Goal: Transaction & Acquisition: Purchase product/service

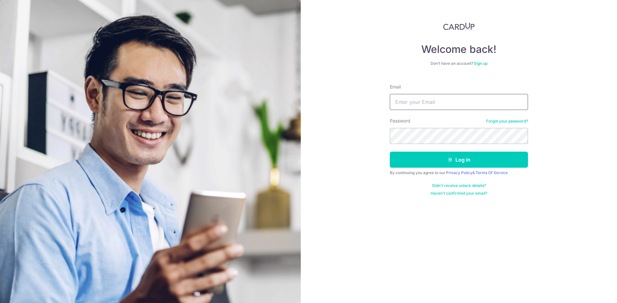
click at [413, 102] on input "Email" at bounding box center [459, 102] width 138 height 16
type input "[EMAIL_ADDRESS][DOMAIN_NAME]"
click at [390, 152] on button "Log in" at bounding box center [459, 160] width 138 height 16
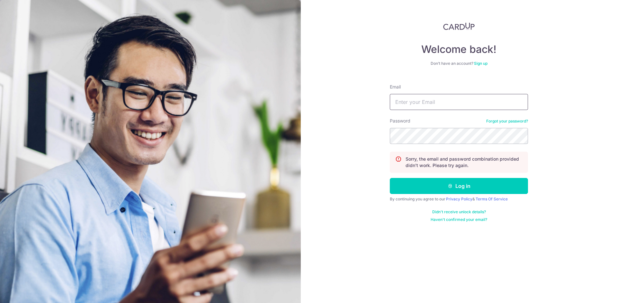
click at [412, 107] on input "Email" at bounding box center [459, 102] width 138 height 16
type input "ymhe88@gmail.com"
click at [390, 178] on button "Log in" at bounding box center [459, 186] width 138 height 16
click at [416, 104] on input "Email" at bounding box center [459, 102] width 138 height 16
type input "[EMAIL_ADDRESS][DOMAIN_NAME]"
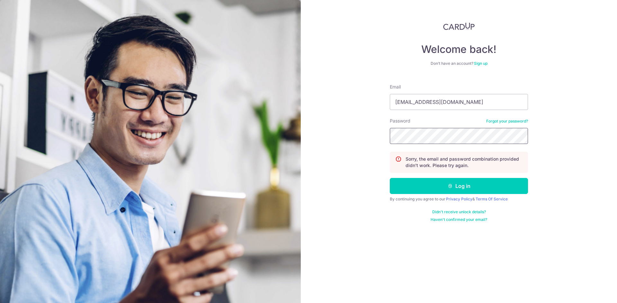
click at [390, 178] on button "Log in" at bounding box center [459, 186] width 138 height 16
click at [499, 119] on link "Forgot your password?" at bounding box center [507, 121] width 42 height 5
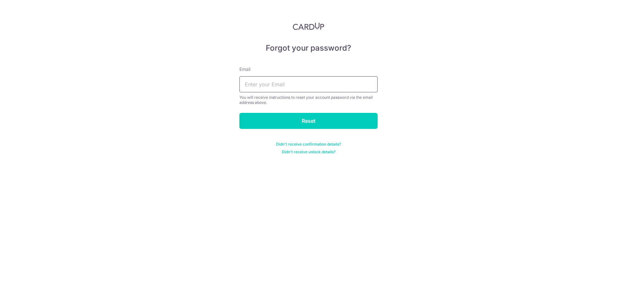
click at [266, 89] on input "text" at bounding box center [308, 84] width 138 height 16
type input "ymhe88@gmail.com"
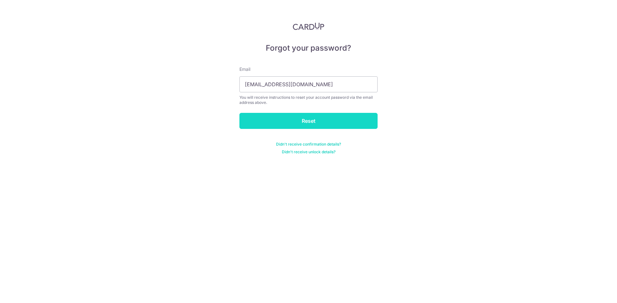
click at [268, 122] on input "Reset" at bounding box center [308, 121] width 138 height 16
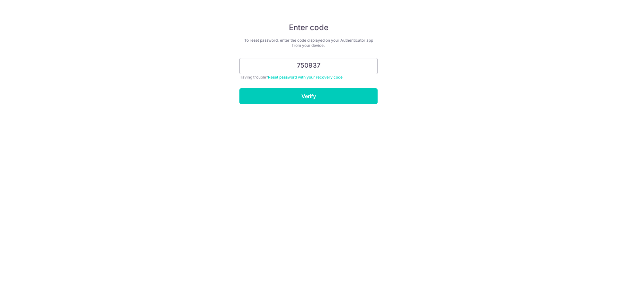
type input "750937"
click at [285, 105] on div "Enter code To reset password, enter the code displayed on your Authenticator ap…" at bounding box center [308, 151] width 617 height 303
click at [296, 96] on input "Verify" at bounding box center [308, 96] width 138 height 16
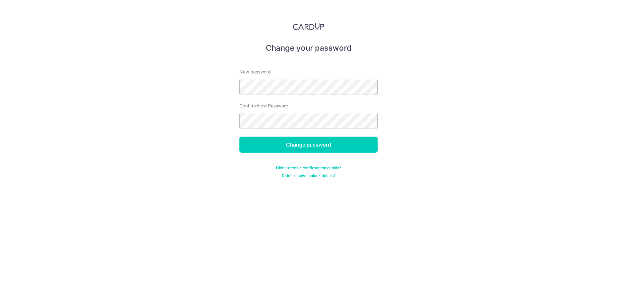
click at [298, 95] on form "New password Confirm New Password Change password Didn't receive confirmation d…" at bounding box center [308, 120] width 138 height 118
click at [239, 137] on input "Change password" at bounding box center [308, 145] width 138 height 16
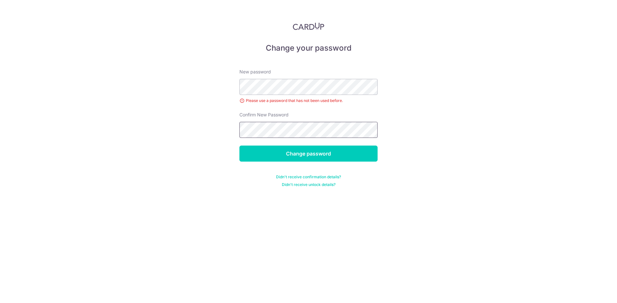
click at [239, 146] on input "Change password" at bounding box center [308, 154] width 138 height 16
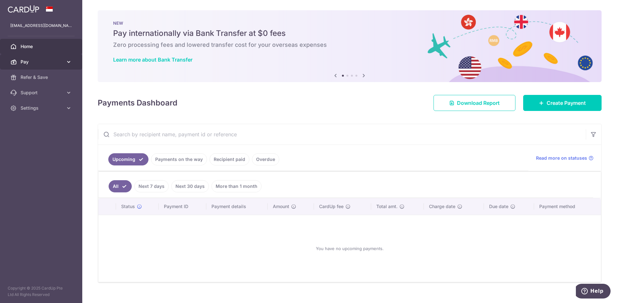
click at [46, 65] on span "Pay" at bounding box center [42, 62] width 42 height 6
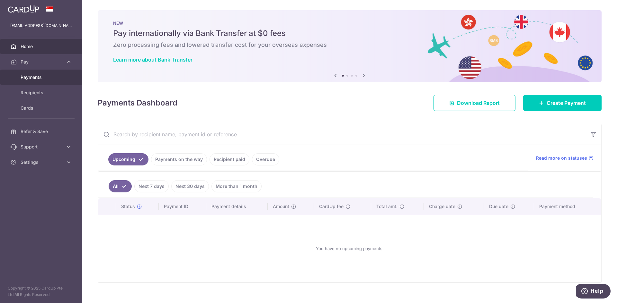
click at [35, 77] on span "Payments" at bounding box center [42, 77] width 42 height 6
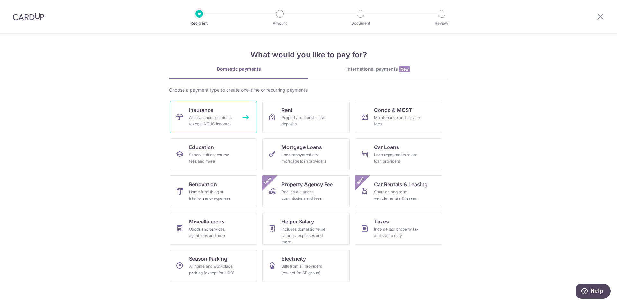
click at [202, 110] on span "Insurance" at bounding box center [201, 110] width 24 height 8
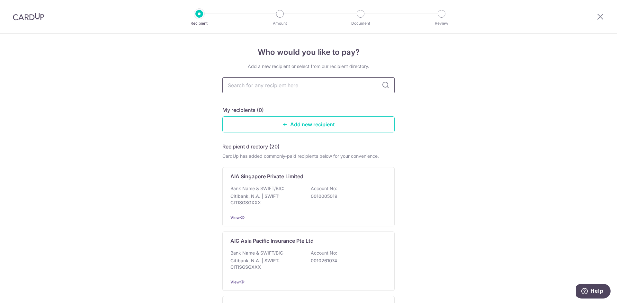
click at [316, 83] on input "text" at bounding box center [308, 85] width 172 height 16
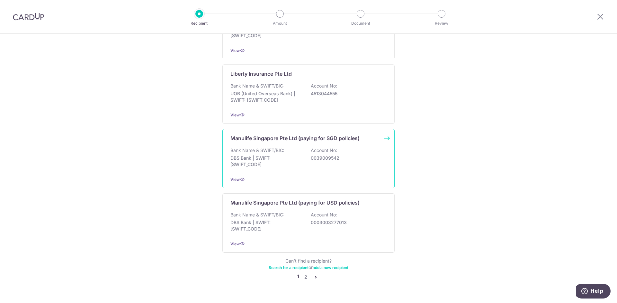
scroll to position [574, 0]
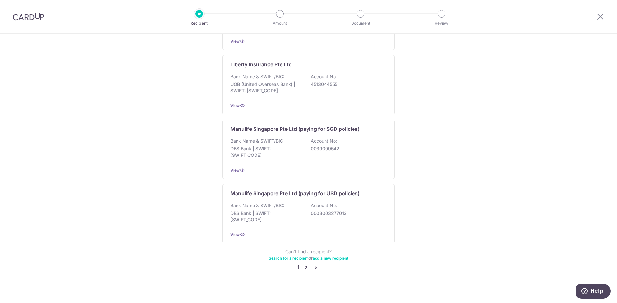
click at [302, 264] on link "2" at bounding box center [306, 268] width 8 height 8
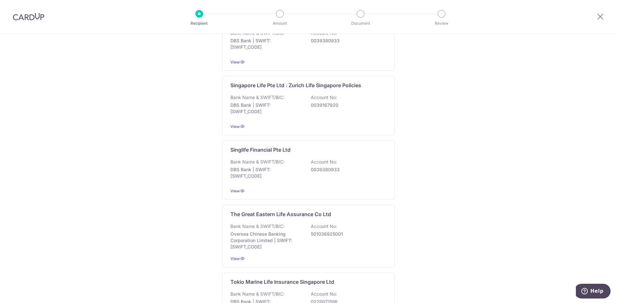
scroll to position [546, 0]
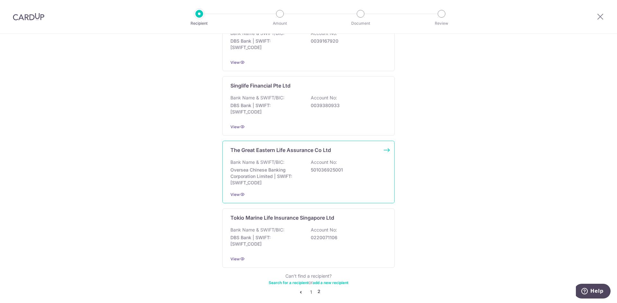
click at [253, 168] on p "Oversea Chinese Banking Corporation Limited | SWIFT: [SWIFT_CODE]" at bounding box center [266, 176] width 72 height 19
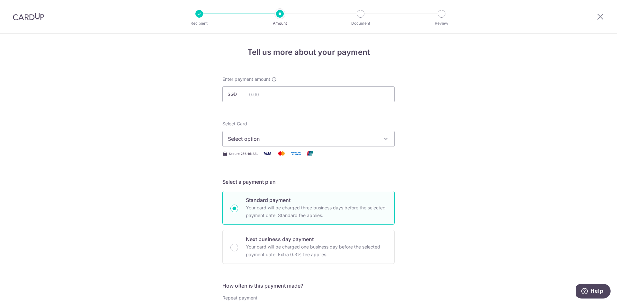
click at [276, 134] on button "Select option" at bounding box center [308, 139] width 172 height 16
click at [253, 184] on span "**** 4419" at bounding box center [255, 185] width 24 height 8
click at [264, 94] on input "text" at bounding box center [308, 94] width 172 height 16
drag, startPoint x: 127, startPoint y: 125, endPoint x: 146, endPoint y: 138, distance: 24.2
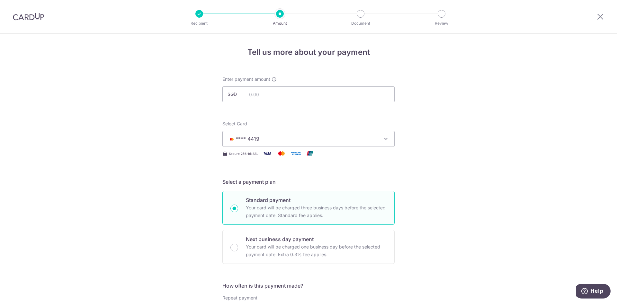
click at [202, 15] on div at bounding box center [199, 14] width 8 height 8
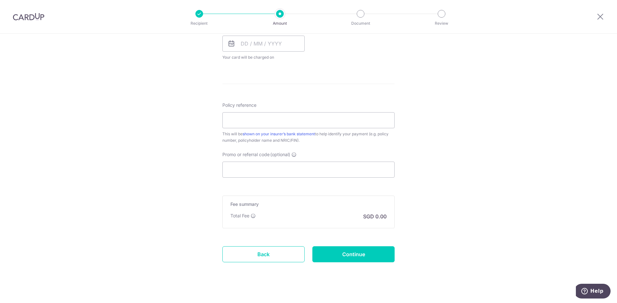
scroll to position [311, 0]
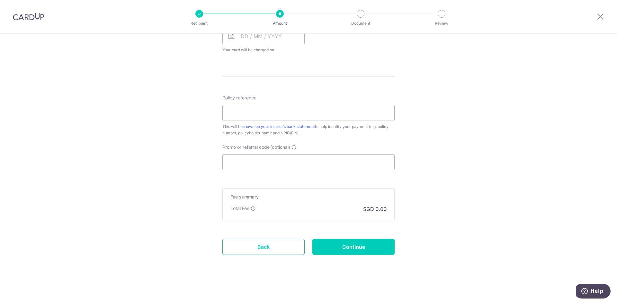
click at [272, 243] on link "Back" at bounding box center [263, 247] width 82 height 16
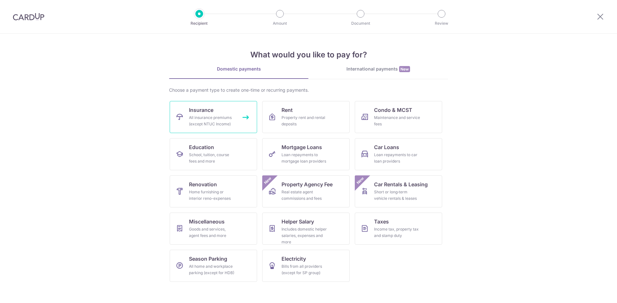
click at [213, 119] on div "All insurance premiums (except NTUC Income)" at bounding box center [212, 121] width 46 height 13
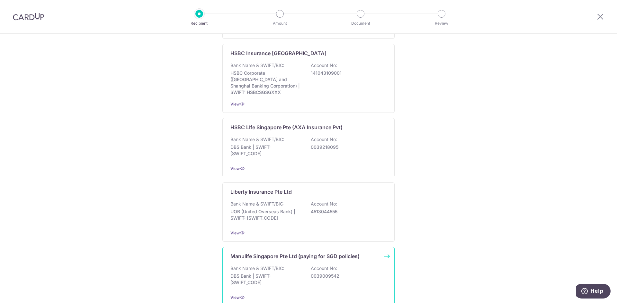
scroll to position [574, 0]
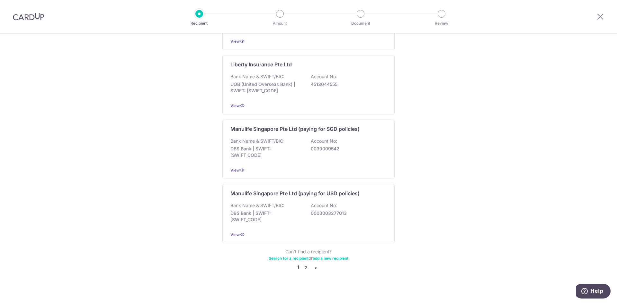
click at [302, 264] on link "2" at bounding box center [306, 268] width 8 height 8
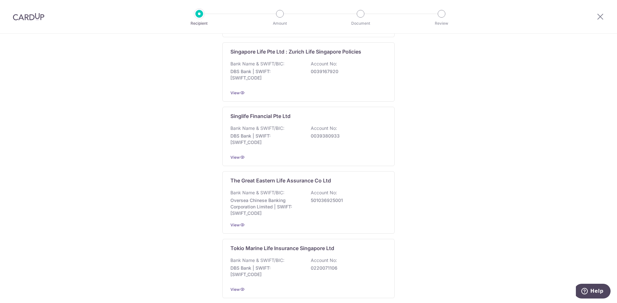
scroll to position [513, 0]
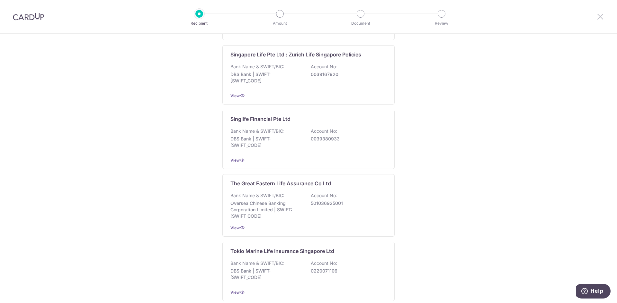
click at [603, 17] on icon at bounding box center [600, 17] width 8 height 8
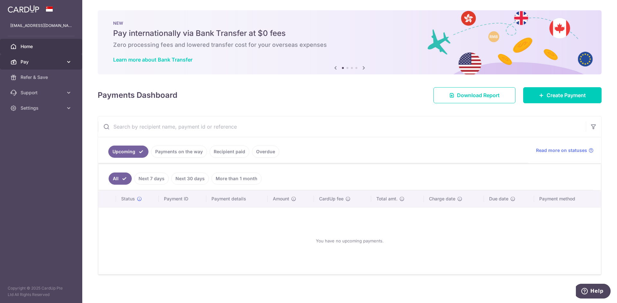
click at [47, 67] on link "Pay" at bounding box center [41, 61] width 82 height 15
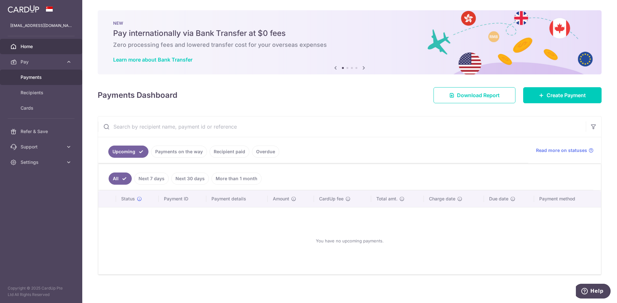
click at [40, 77] on span "Payments" at bounding box center [42, 77] width 42 height 6
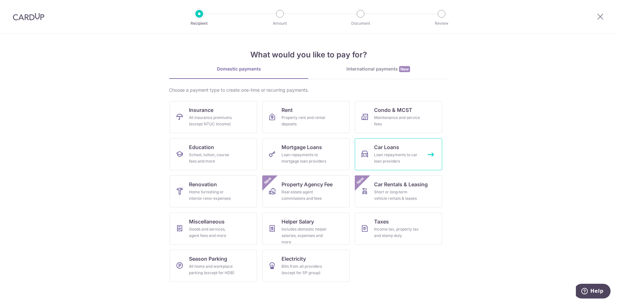
click at [405, 154] on div "Loan repayments to car loan providers" at bounding box center [397, 158] width 46 height 13
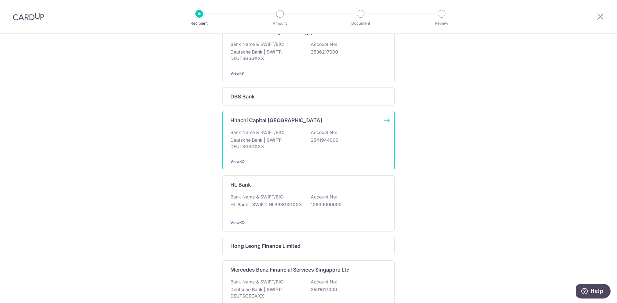
scroll to position [128, 0]
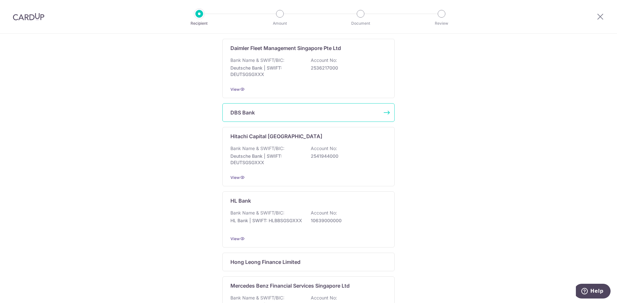
click at [238, 110] on p "DBS Bank" at bounding box center [242, 113] width 24 height 8
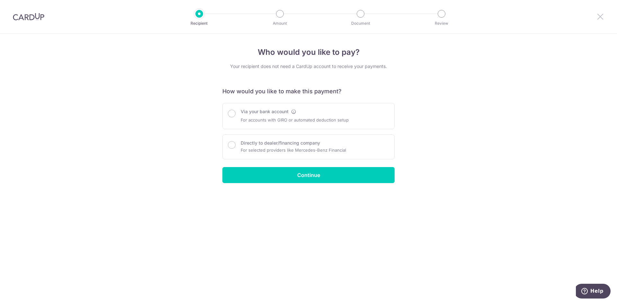
click at [598, 15] on icon at bounding box center [600, 17] width 8 height 8
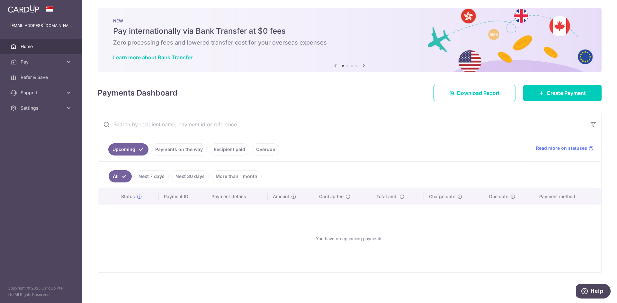
scroll to position [3, 0]
click at [48, 45] on span "Home" at bounding box center [42, 46] width 42 height 6
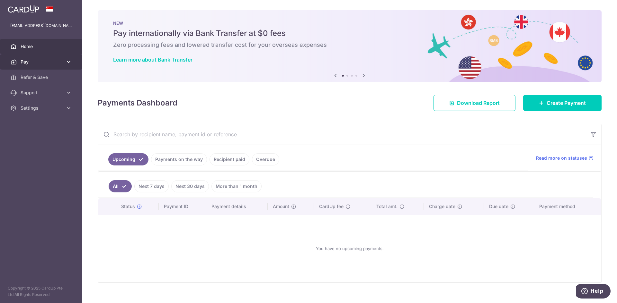
click at [24, 57] on link "Pay" at bounding box center [41, 61] width 82 height 15
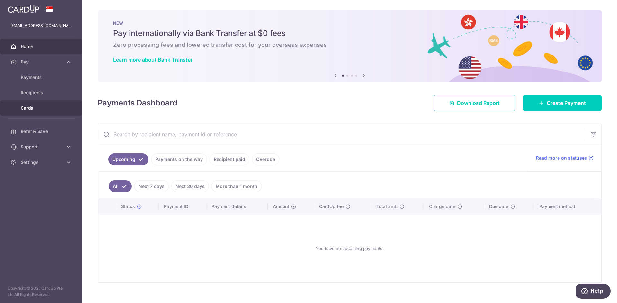
click at [31, 107] on span "Cards" at bounding box center [42, 108] width 42 height 6
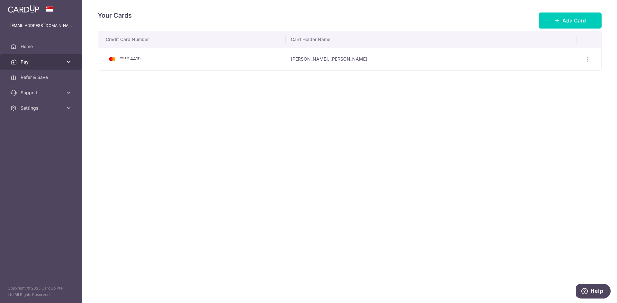
click at [32, 59] on span "Pay" at bounding box center [42, 62] width 42 height 6
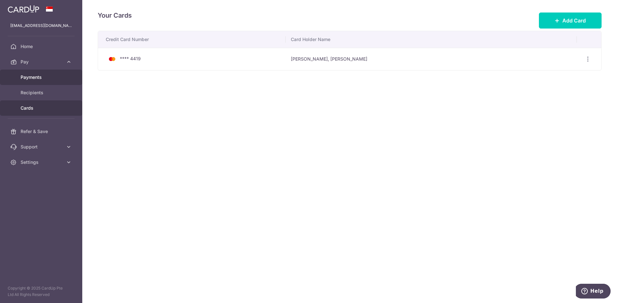
click at [38, 78] on span "Payments" at bounding box center [42, 77] width 42 height 6
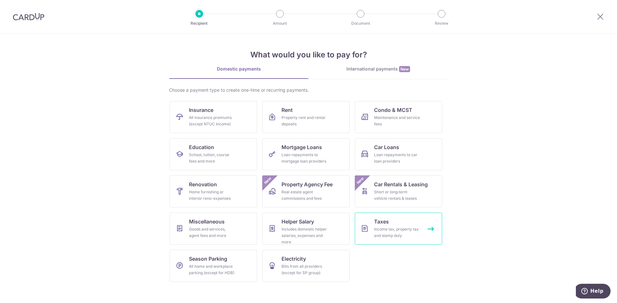
click at [404, 226] on link "Taxes Income tax, property tax and stamp duty" at bounding box center [398, 229] width 87 height 32
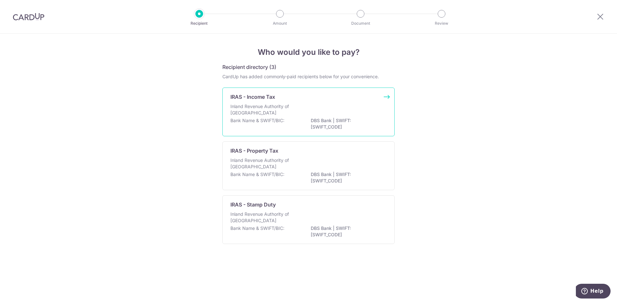
click at [328, 117] on div "Inland Revenue Authority of [GEOGRAPHIC_DATA]" at bounding box center [308, 110] width 156 height 14
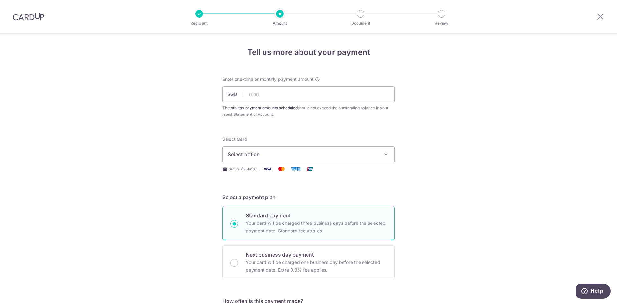
click at [270, 154] on span "Select option" at bounding box center [303, 155] width 150 height 8
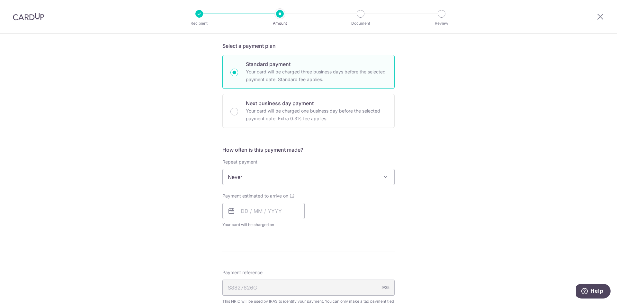
scroll to position [161, 0]
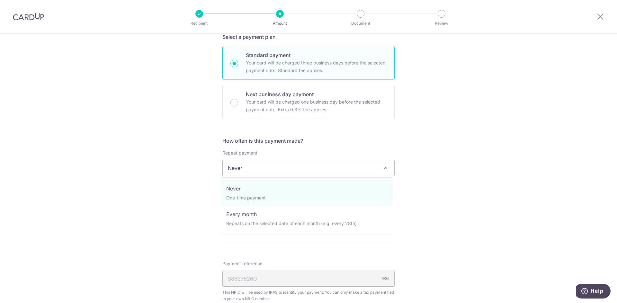
click at [278, 165] on span "Never" at bounding box center [308, 168] width 171 height 15
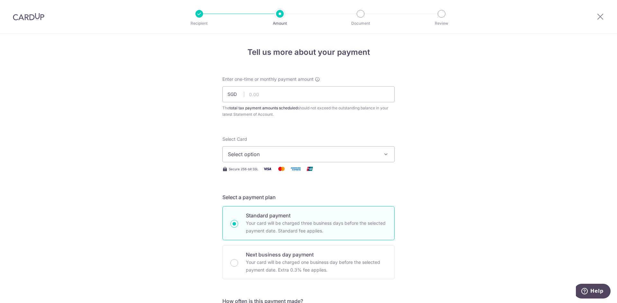
scroll to position [0, 0]
drag, startPoint x: 599, startPoint y: 13, endPoint x: 352, endPoint y: 40, distance: 248.0
click at [599, 13] on icon at bounding box center [600, 17] width 8 height 8
click at [294, 160] on button "Select option" at bounding box center [308, 154] width 172 height 16
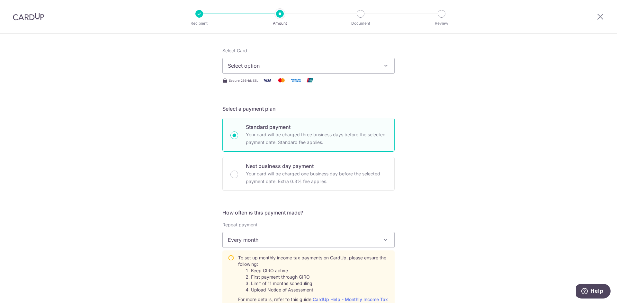
scroll to position [96, 0]
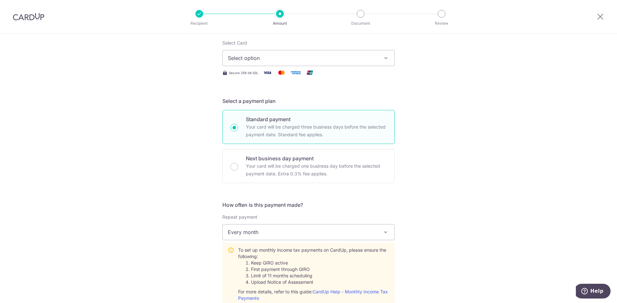
click at [265, 230] on span "Every month" at bounding box center [308, 232] width 171 height 15
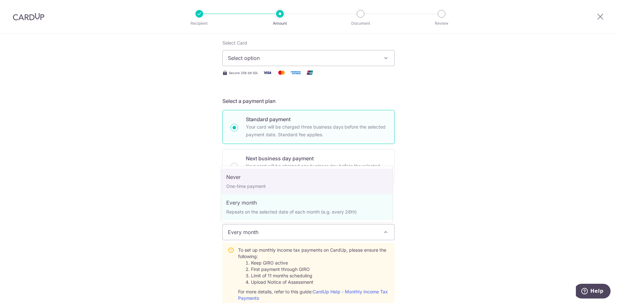
select select "1"
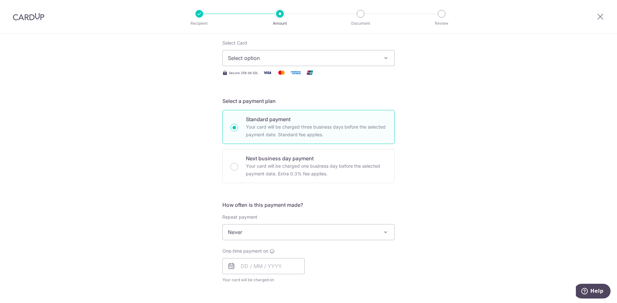
click at [377, 219] on div "Repeat payment Never Every month Never To set up monthly income tax payments on…" at bounding box center [308, 227] width 172 height 26
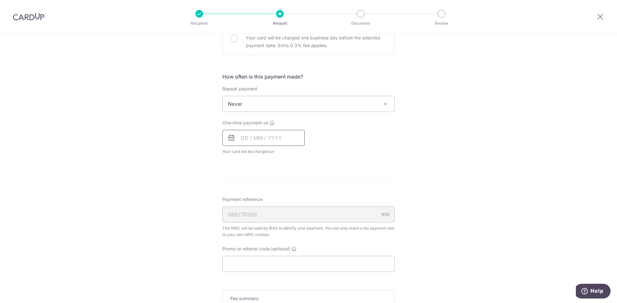
click at [267, 145] on input "text" at bounding box center [263, 138] width 82 height 16
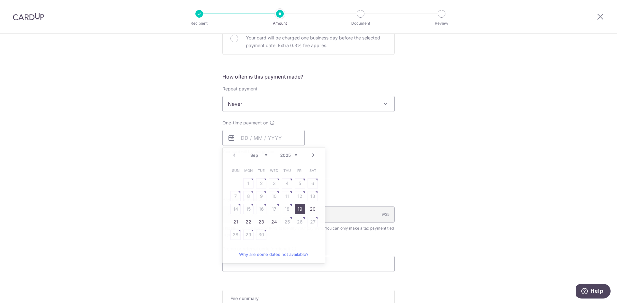
click at [396, 129] on div "One-time payment on Prev Next Sep Oct Nov [DATE] 2026 Sun Mon Tue Wed Thu Fri S…" at bounding box center [308, 137] width 180 height 35
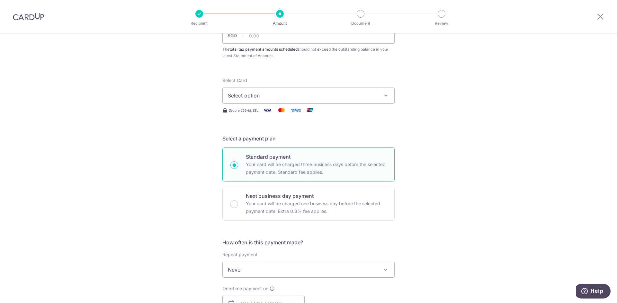
scroll to position [0, 0]
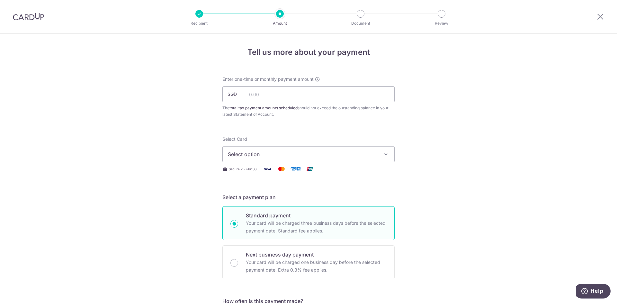
click at [262, 151] on span "Select option" at bounding box center [303, 155] width 150 height 8
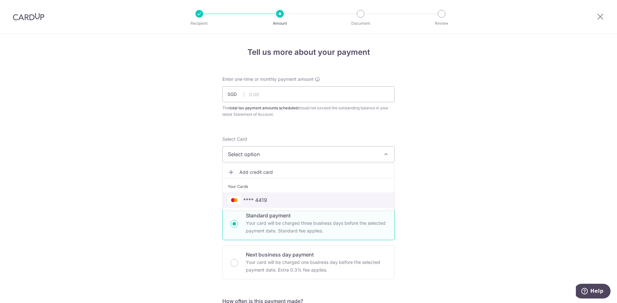
click at [250, 200] on span "**** 4419" at bounding box center [255, 201] width 24 height 8
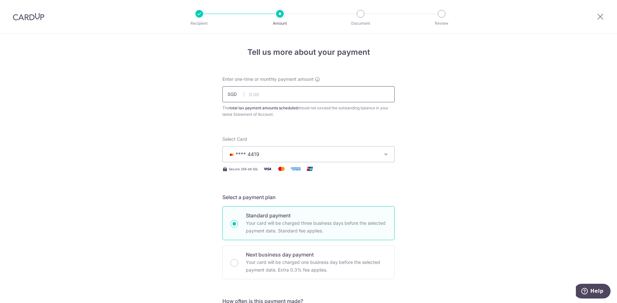
click at [255, 94] on input "text" at bounding box center [308, 94] width 172 height 16
type input "255.50"
click at [595, 18] on div at bounding box center [599, 16] width 33 height 33
click at [599, 17] on icon at bounding box center [600, 17] width 8 height 8
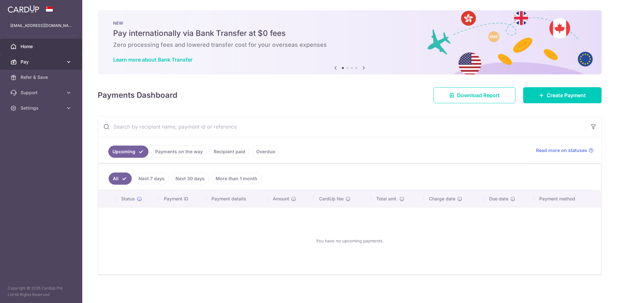
click at [40, 56] on link "Pay" at bounding box center [41, 61] width 82 height 15
click at [40, 57] on link "Pay" at bounding box center [41, 61] width 82 height 15
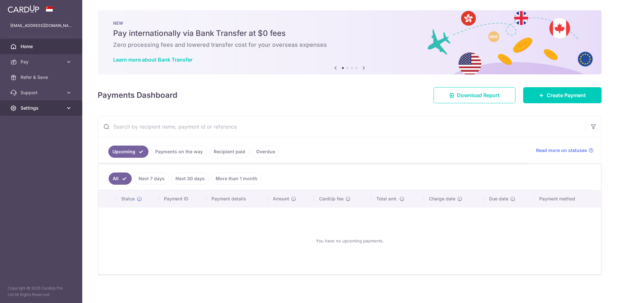
click at [39, 107] on span "Settings" at bounding box center [42, 108] width 42 height 6
click at [33, 123] on span "Account" at bounding box center [42, 123] width 42 height 6
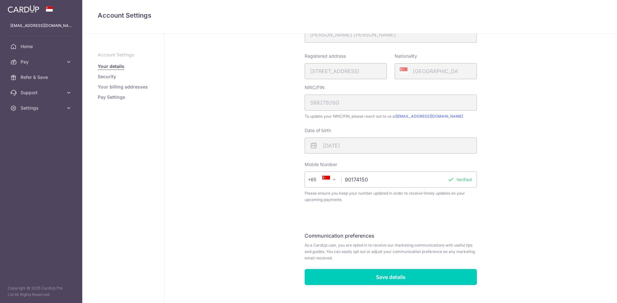
scroll to position [109, 0]
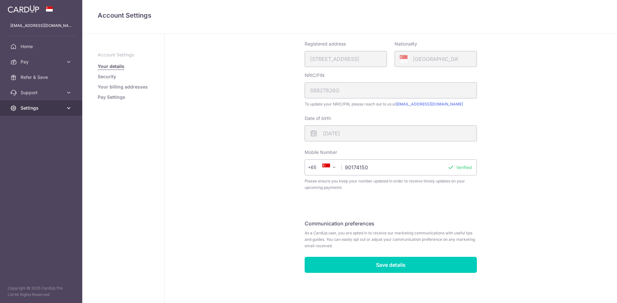
click at [22, 110] on span "Settings" at bounding box center [42, 108] width 42 height 6
click at [40, 122] on span "Account" at bounding box center [42, 123] width 42 height 6
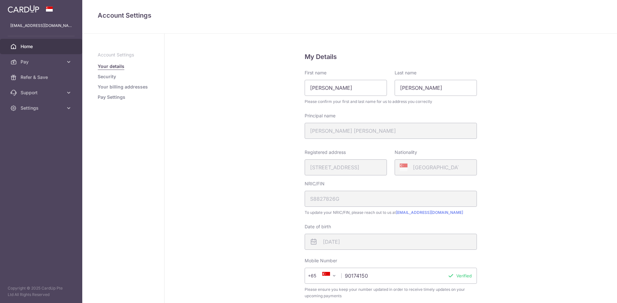
click at [42, 43] on link "Home" at bounding box center [41, 46] width 82 height 15
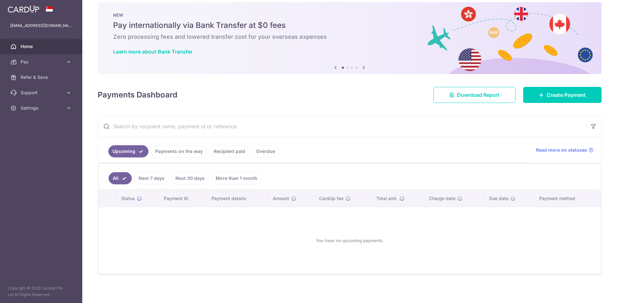
scroll to position [10, 0]
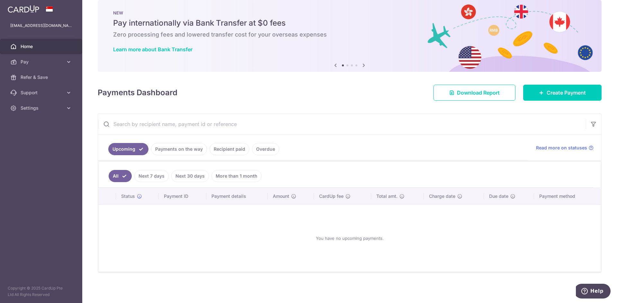
click at [172, 147] on link "Payments on the way" at bounding box center [179, 149] width 56 height 12
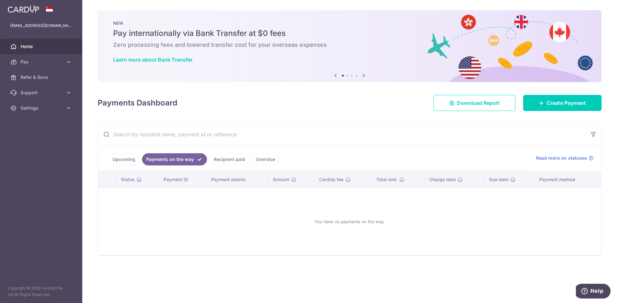
click at [215, 159] on link "Recipient paid" at bounding box center [229, 160] width 40 height 12
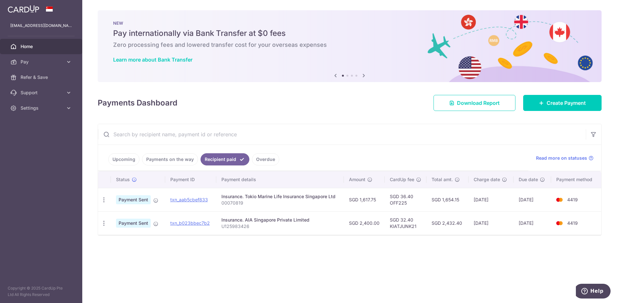
click at [264, 159] on link "Overdue" at bounding box center [265, 160] width 27 height 12
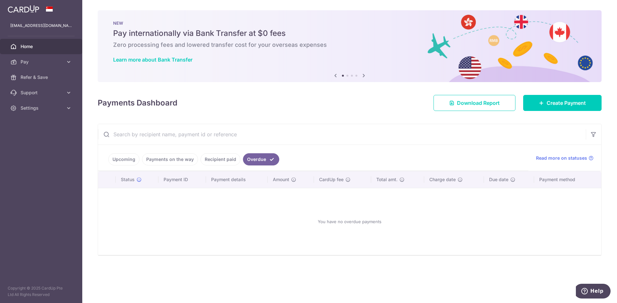
click at [190, 158] on link "Payments on the way" at bounding box center [170, 160] width 56 height 12
click at [211, 157] on link "Recipient paid" at bounding box center [229, 160] width 40 height 12
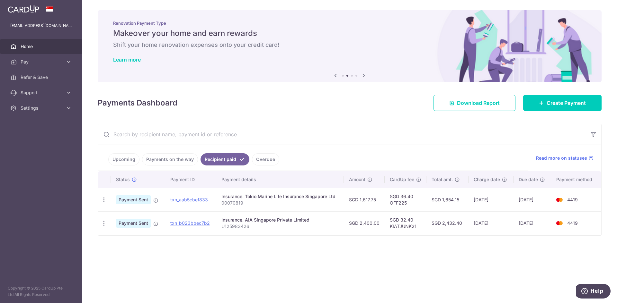
click at [40, 45] on span "Home" at bounding box center [42, 46] width 42 height 6
